Goal: Task Accomplishment & Management: Use online tool/utility

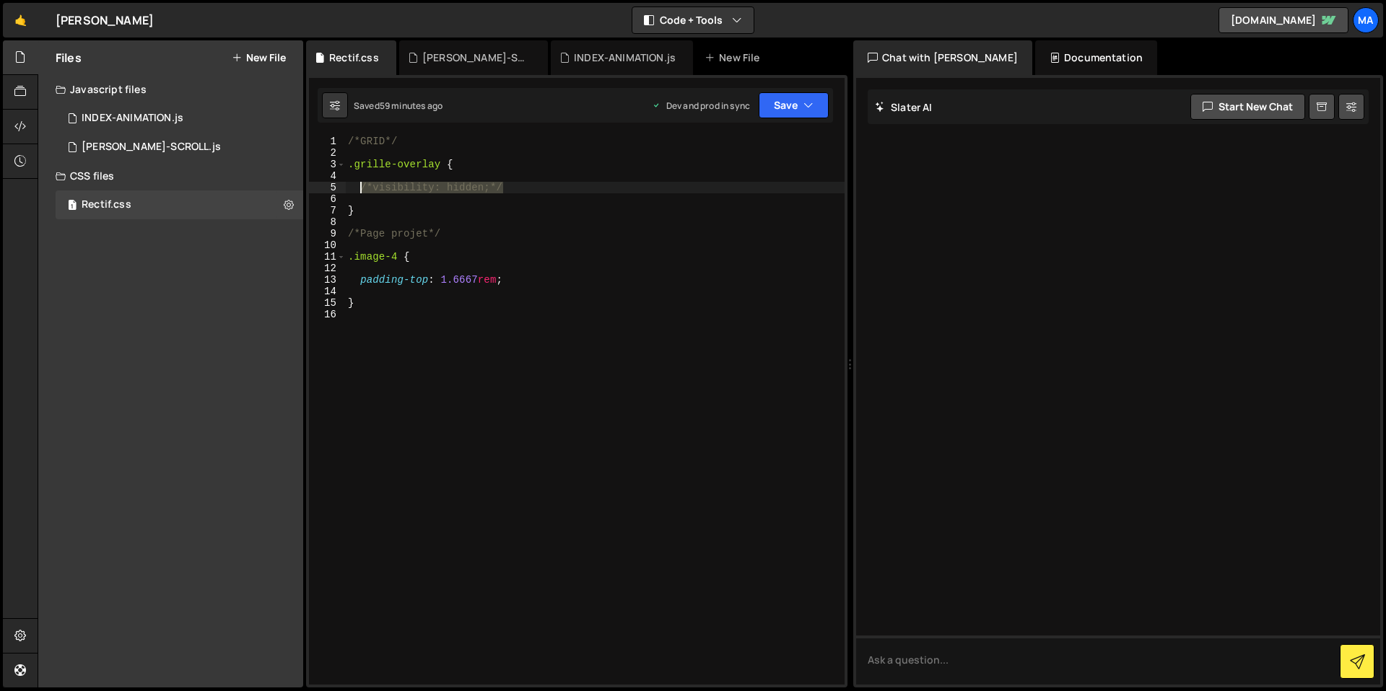
drag, startPoint x: 509, startPoint y: 187, endPoint x: 362, endPoint y: 185, distance: 147.3
click at [362, 185] on div "/*GRID*/ .grille-overlay { /*visibility: hidden;*/ } /*Page projet*/ .image-4 {…" at bounding box center [594, 422] width 499 height 572
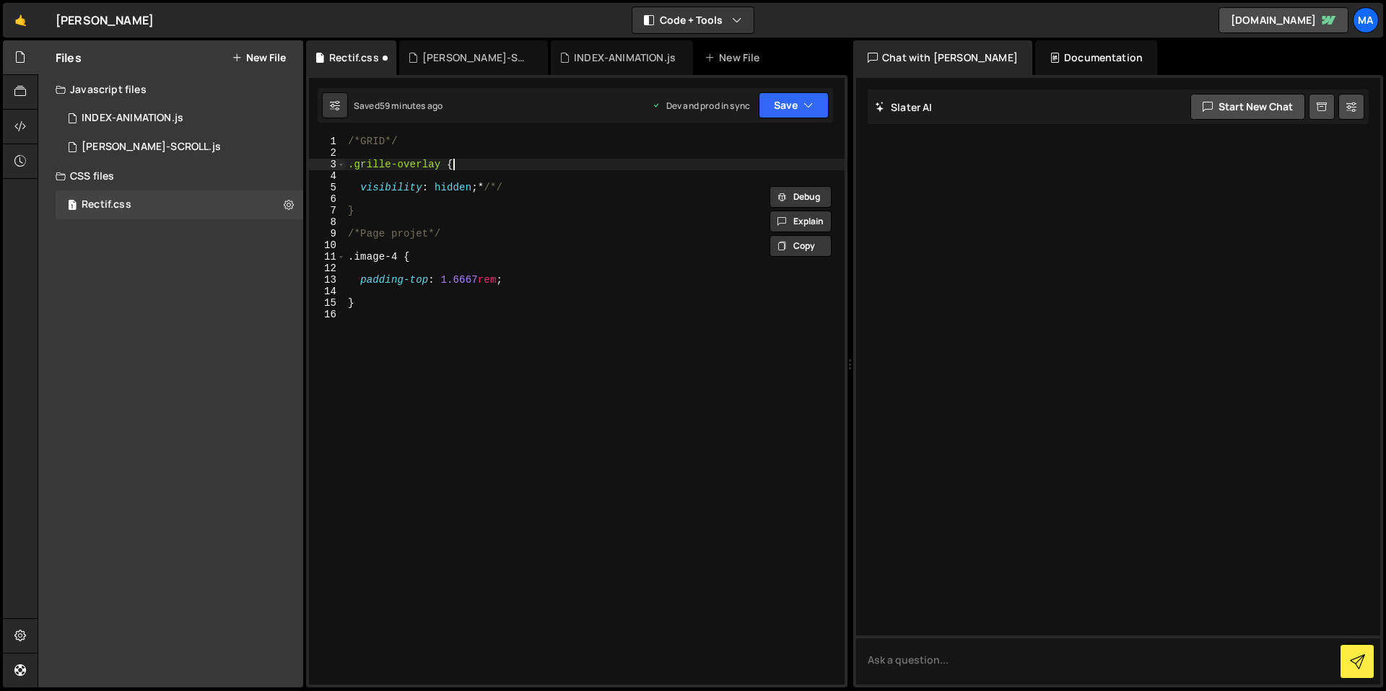
click at [597, 167] on div "/*GRID*/ .grille-overlay { visibility : hidden ; * /*/ } /*Page projet*/ .image…" at bounding box center [594, 422] width 499 height 572
click at [560, 185] on div "/*GRID*/ .grille-overlay { visibility : hidden ; * /*/ } /*Page projet*/ .image…" at bounding box center [594, 422] width 499 height 572
type textarea "visibility: hidden;"
click at [608, 323] on div "/*GRID*/ .grille-overlay { visibility : hidden ; } /*Page projet*/ .image-4 { p…" at bounding box center [594, 422] width 499 height 572
drag, startPoint x: 440, startPoint y: 164, endPoint x: 354, endPoint y: 164, distance: 85.9
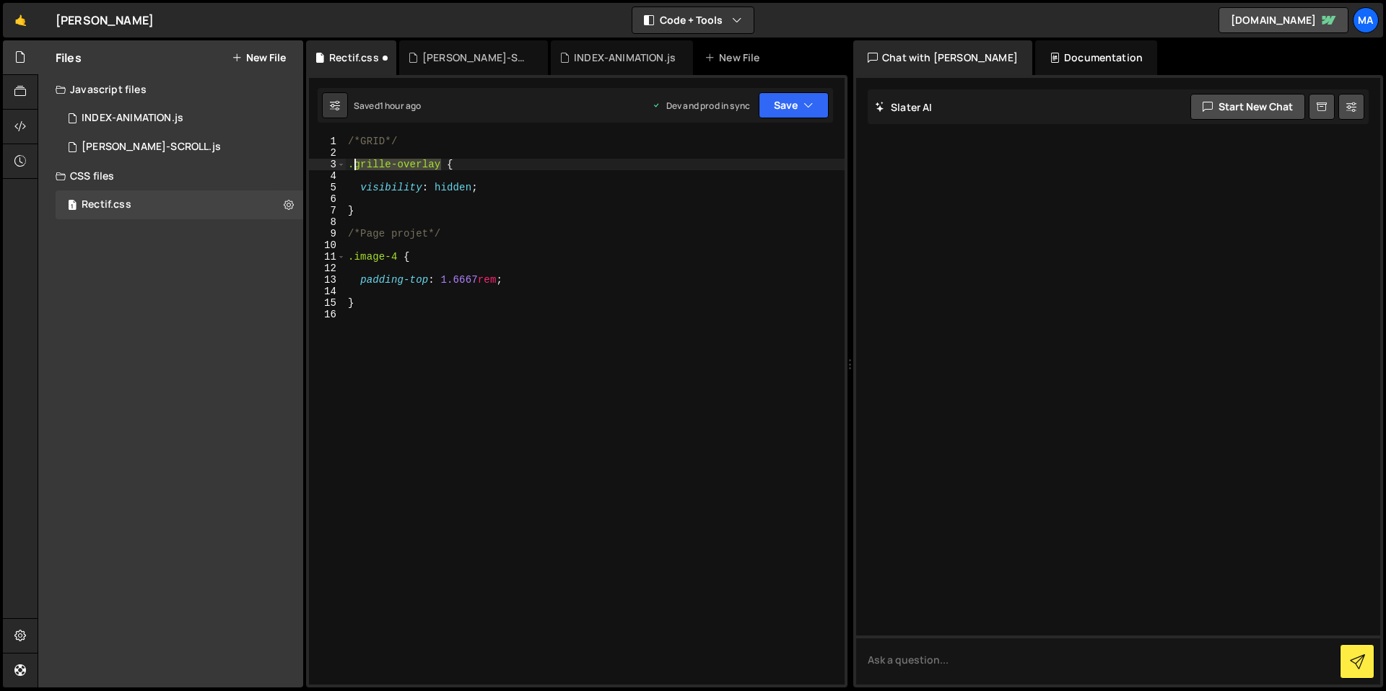
click at [354, 164] on div "/*GRID*/ .grille-overlay { visibility : hidden ; } /*Page projet*/ .image-4 { p…" at bounding box center [594, 422] width 499 height 572
click at [795, 109] on button "Save" at bounding box center [794, 105] width 70 height 26
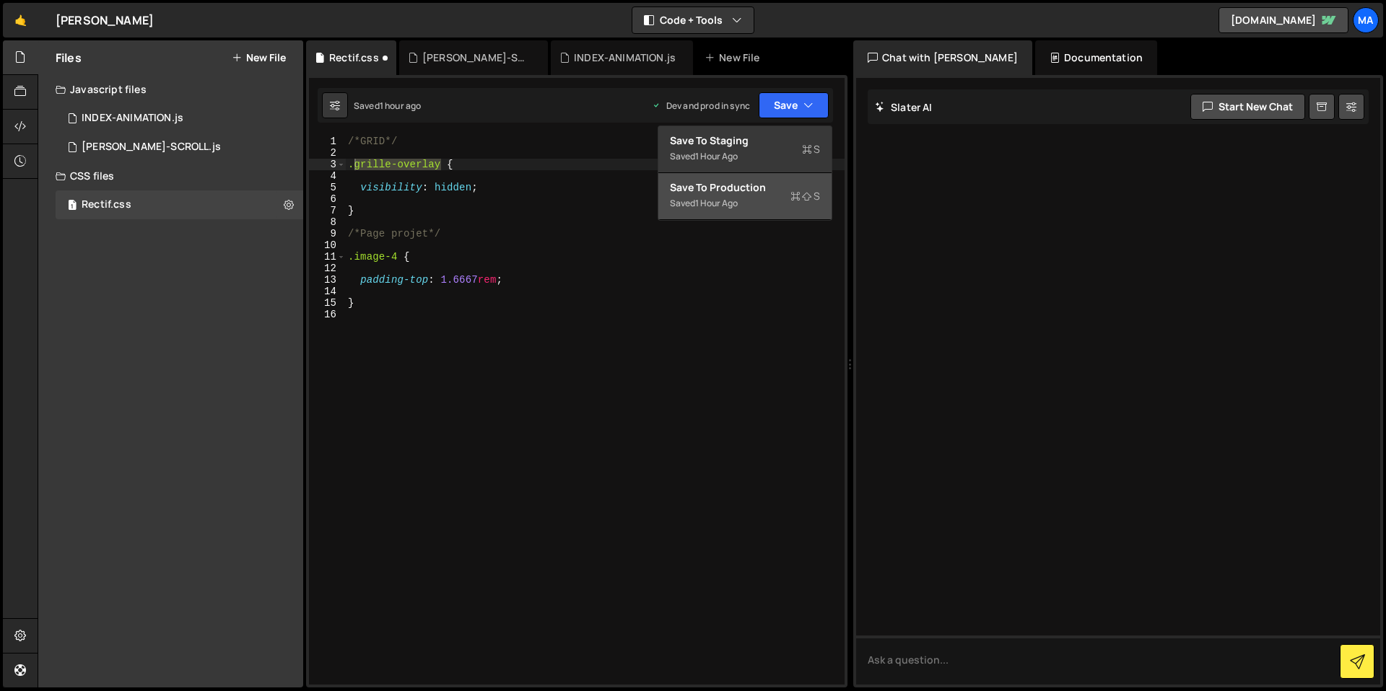
click at [780, 204] on div "Saved 1 hour ago" at bounding box center [745, 203] width 150 height 17
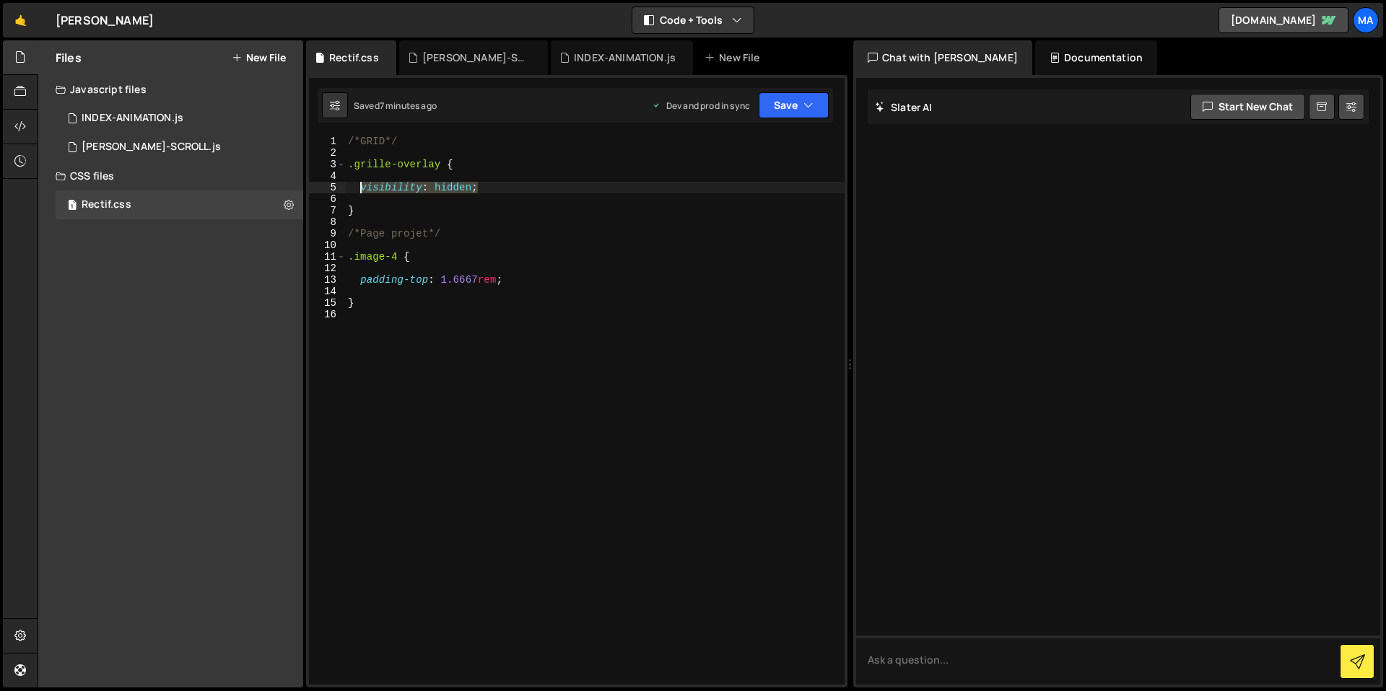
drag, startPoint x: 489, startPoint y: 189, endPoint x: 360, endPoint y: 190, distance: 129.2
click at [360, 190] on div "/*GRID*/ .grille-overlay { visibility : hidden ; } /*Page projet*/ .image-4 { p…" at bounding box center [594, 422] width 499 height 572
type textarea "/*visibility: hidden;*/"
click at [777, 102] on button "Save" at bounding box center [794, 105] width 70 height 26
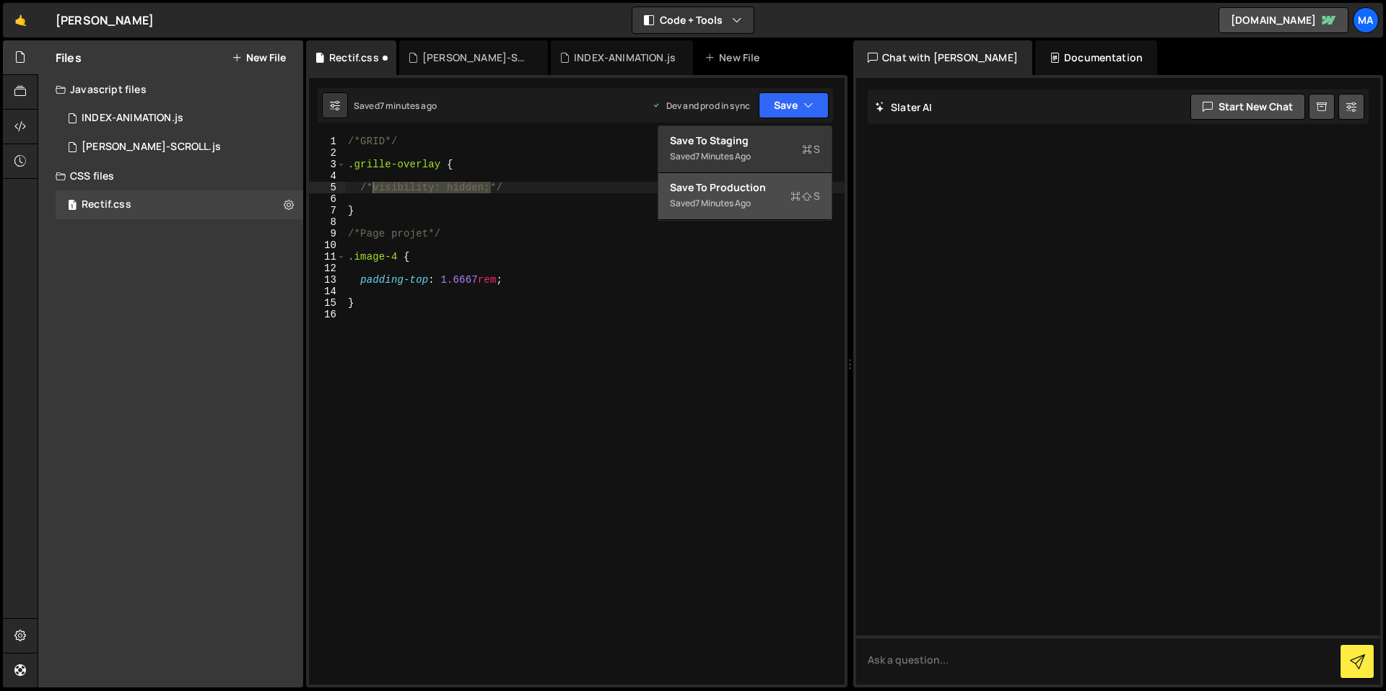
click at [736, 199] on div "7 minutes ago" at bounding box center [723, 203] width 56 height 12
